Goal: Task Accomplishment & Management: Complete application form

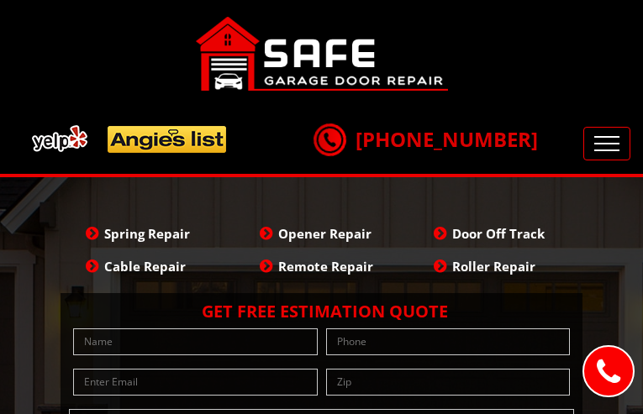
type input "eVDbEaTRj"
type input "(8__) ___-____"
type input "[EMAIL_ADDRESS][DOMAIN_NAME]"
type input "RbPmWtiwAh"
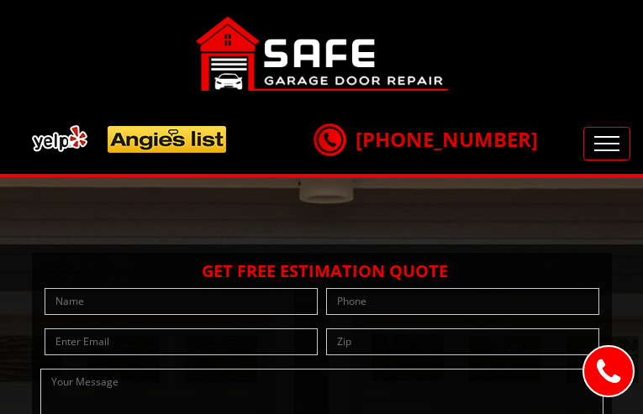
type input "YIFvFSyddgSpYO"
type input "(9__) ___-____"
type input "[EMAIL_ADDRESS][DOMAIN_NAME]"
type input "XbEQygwD"
